Goal: Task Accomplishment & Management: Complete application form

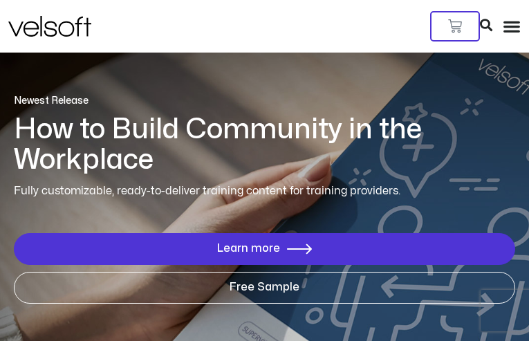
type input "**********"
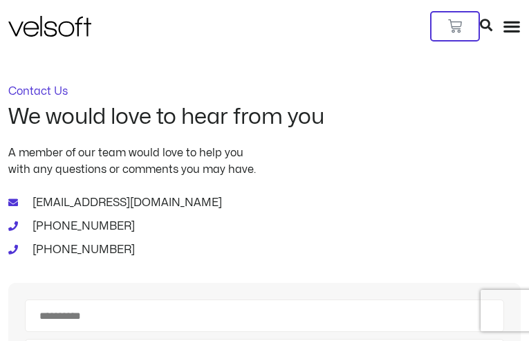
type input "**********"
